Goal: Task Accomplishment & Management: Manage account settings

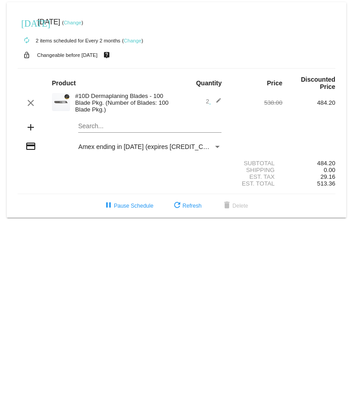
click at [81, 22] on link "Change" at bounding box center [73, 22] width 18 height 5
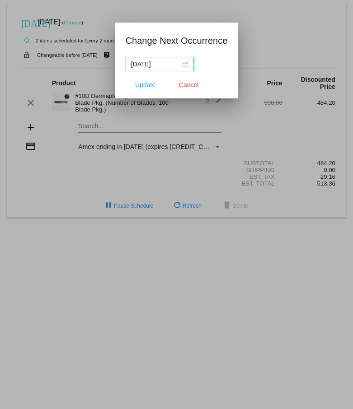
click at [163, 67] on input "[DATE]" at bounding box center [155, 64] width 49 height 10
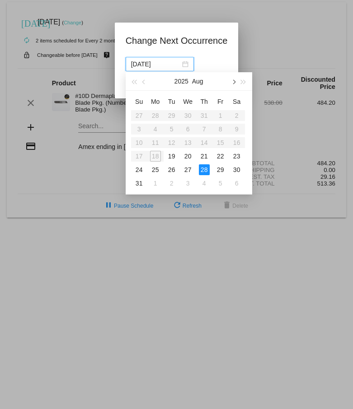
click at [236, 78] on button "button" at bounding box center [233, 81] width 10 height 18
click at [204, 119] on div "4" at bounding box center [204, 115] width 11 height 11
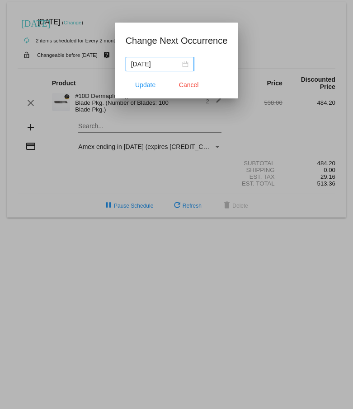
click at [169, 65] on input "[DATE]" at bounding box center [155, 64] width 49 height 10
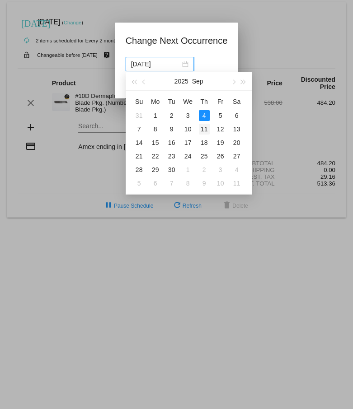
click at [201, 125] on div "11" at bounding box center [204, 129] width 11 height 11
type input "[DATE]"
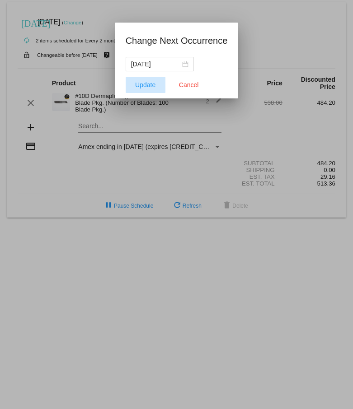
click at [146, 81] on button "Update" at bounding box center [146, 85] width 40 height 16
